Goal: Information Seeking & Learning: Learn about a topic

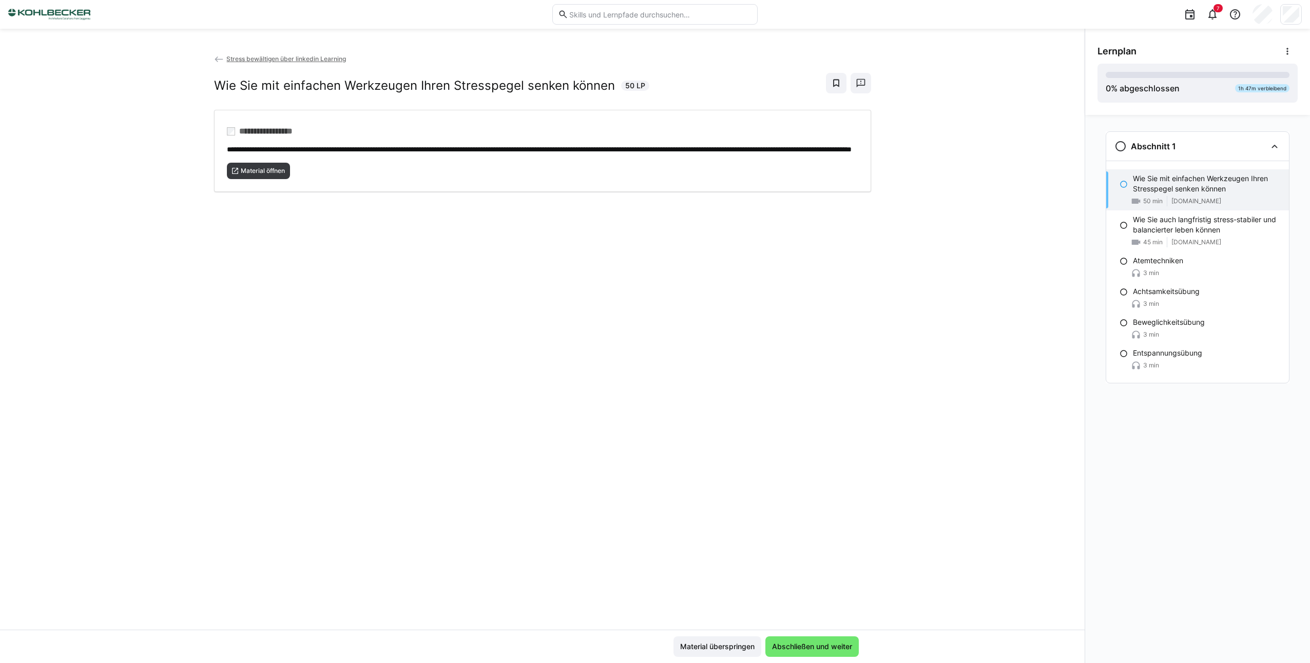
click at [249, 59] on span "Stress bewältigen über linkedin Learning" at bounding box center [286, 59] width 120 height 8
